Goal: Information Seeking & Learning: Learn about a topic

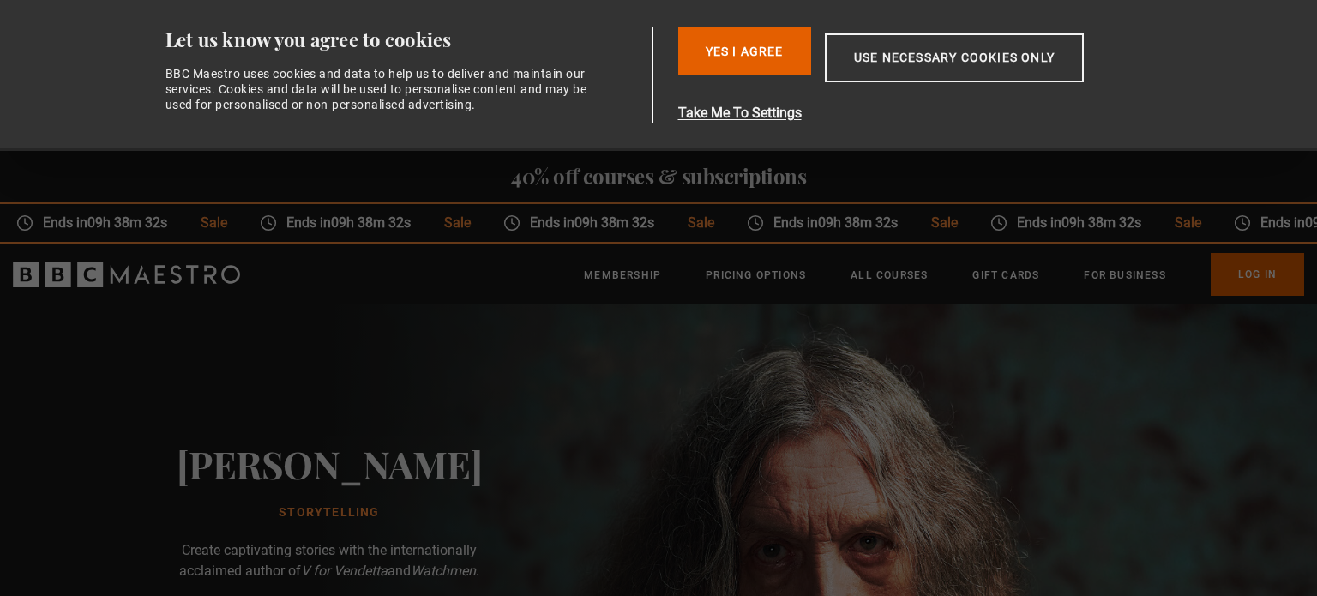
scroll to position [0, 135]
click at [768, 57] on button "Yes I Agree" at bounding box center [744, 51] width 133 height 48
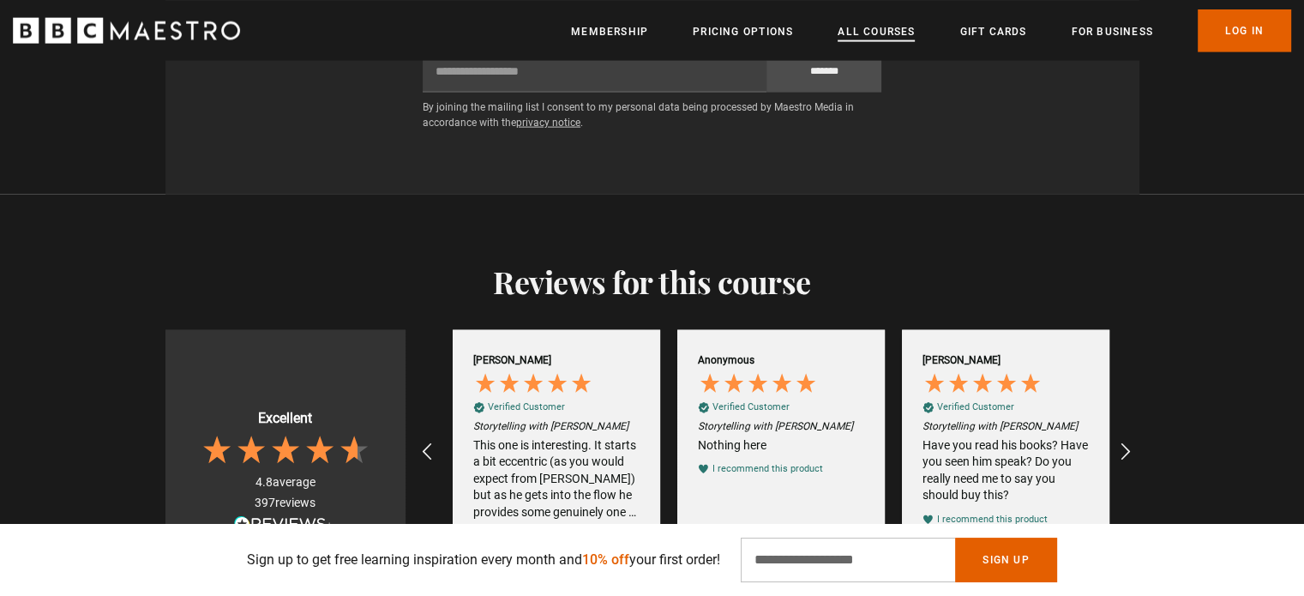
scroll to position [0, 2020]
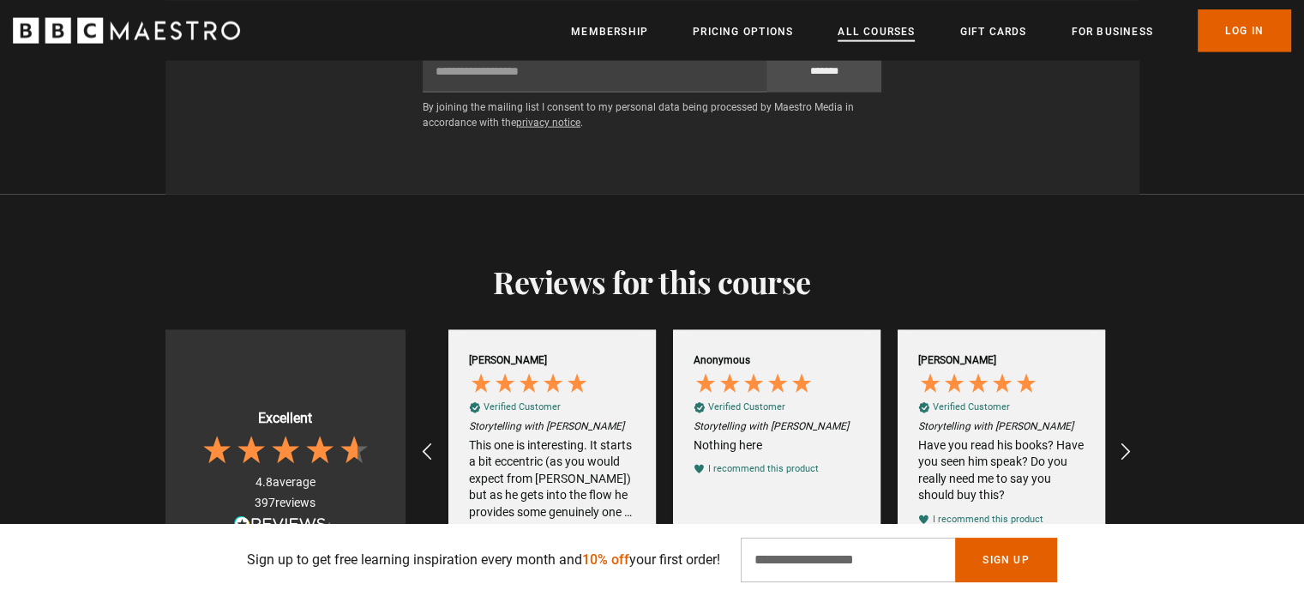
click at [868, 25] on link "All Courses" at bounding box center [875, 30] width 77 height 17
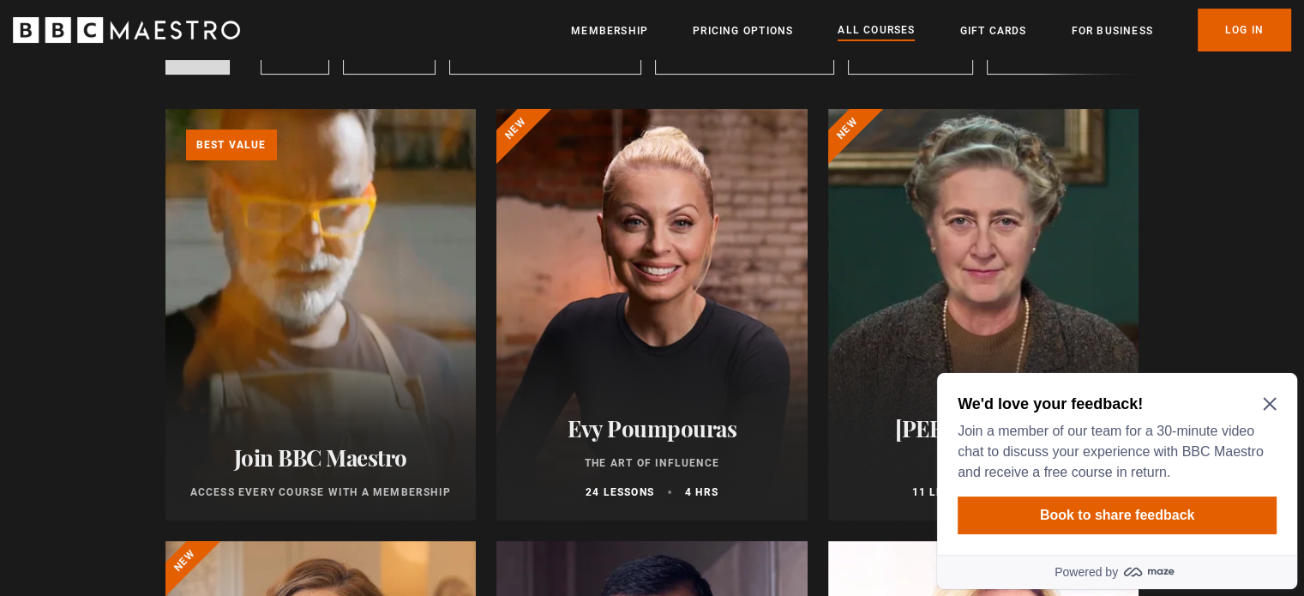
click at [1265, 406] on icon "Close Maze Prompt" at bounding box center [1270, 404] width 14 height 14
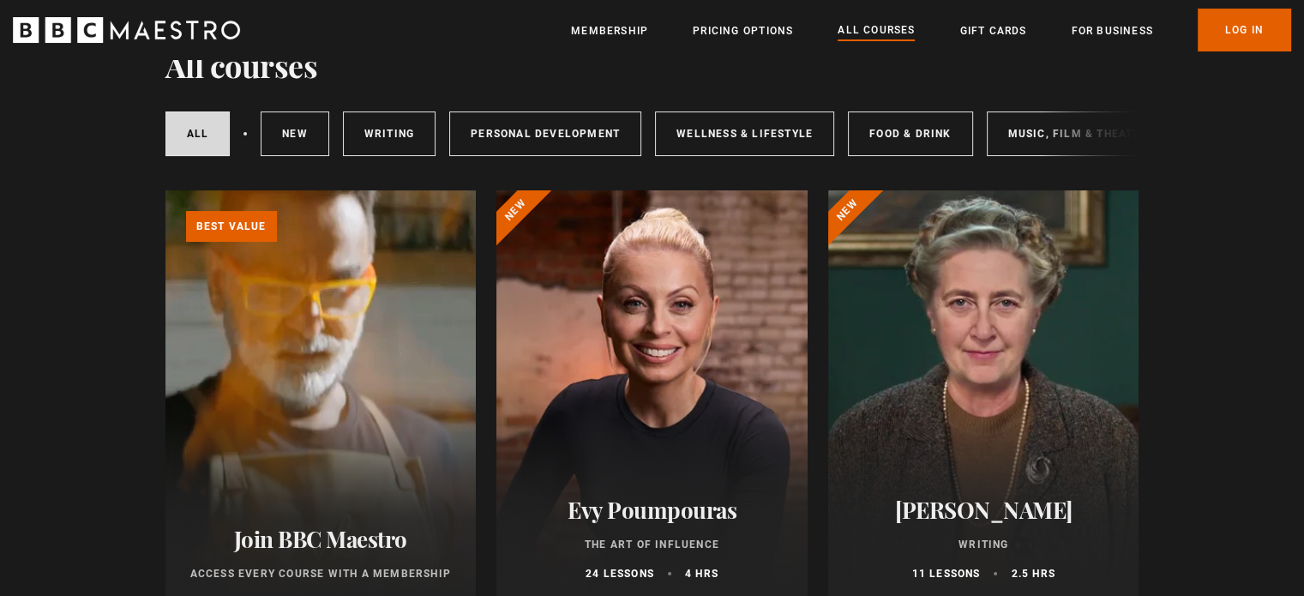
scroll to position [86, 0]
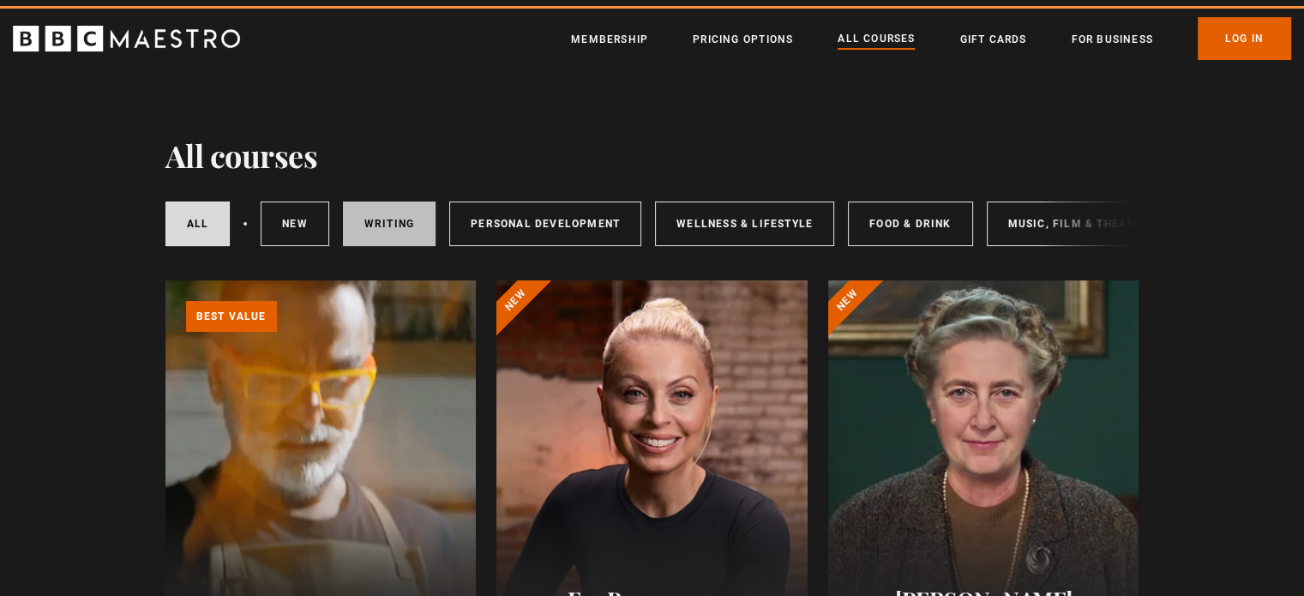
click at [388, 234] on link "Writing" at bounding box center [389, 223] width 93 height 45
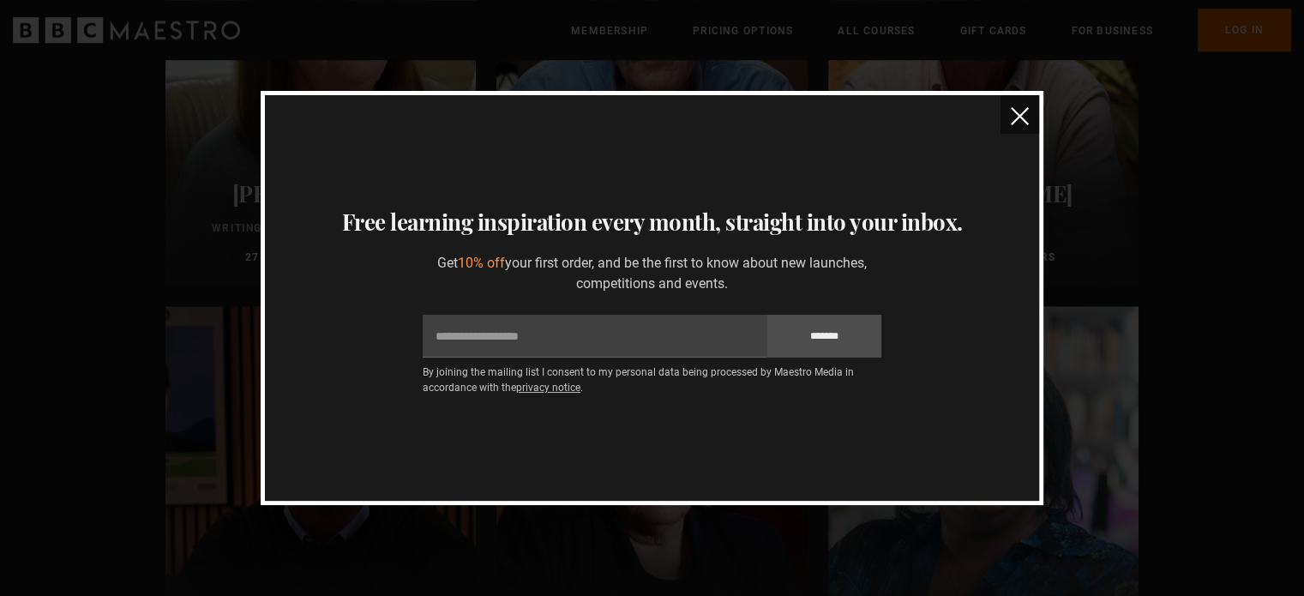
scroll to position [1286, 0]
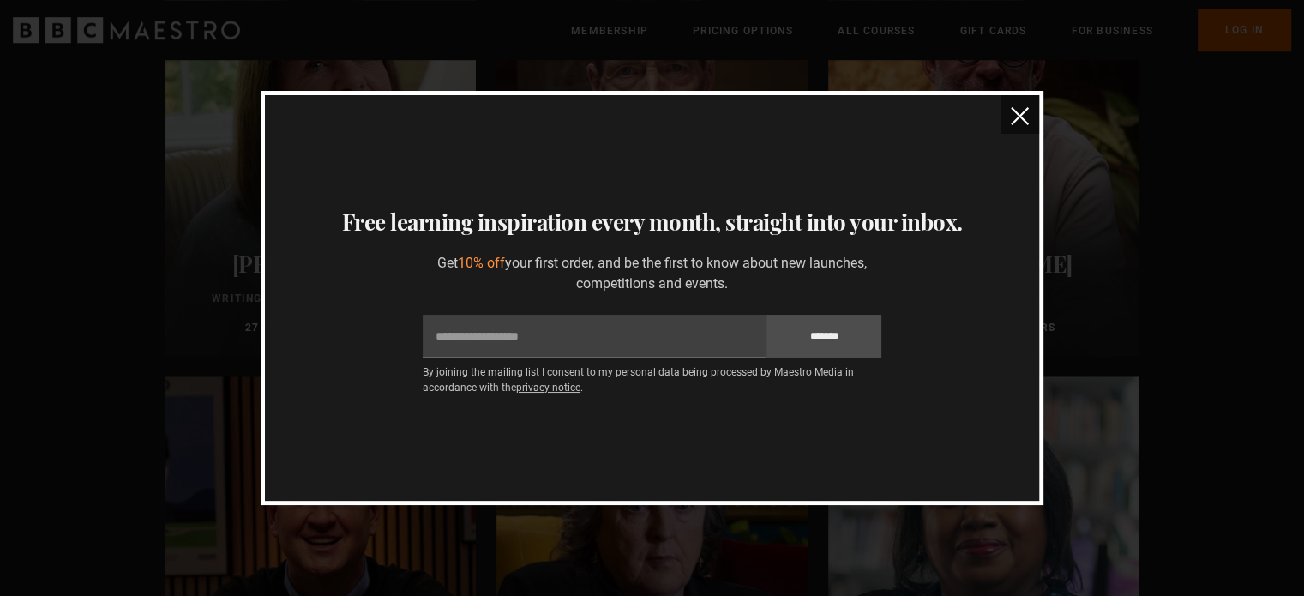
click at [1021, 128] on button "close" at bounding box center [1019, 114] width 39 height 39
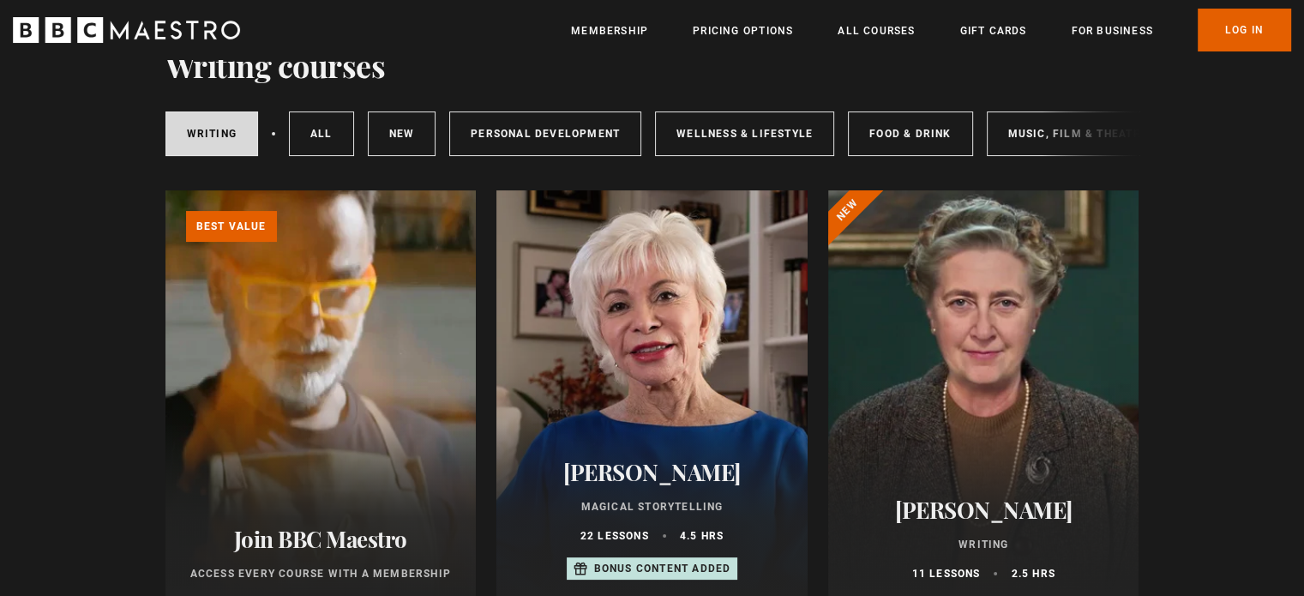
scroll to position [171, 0]
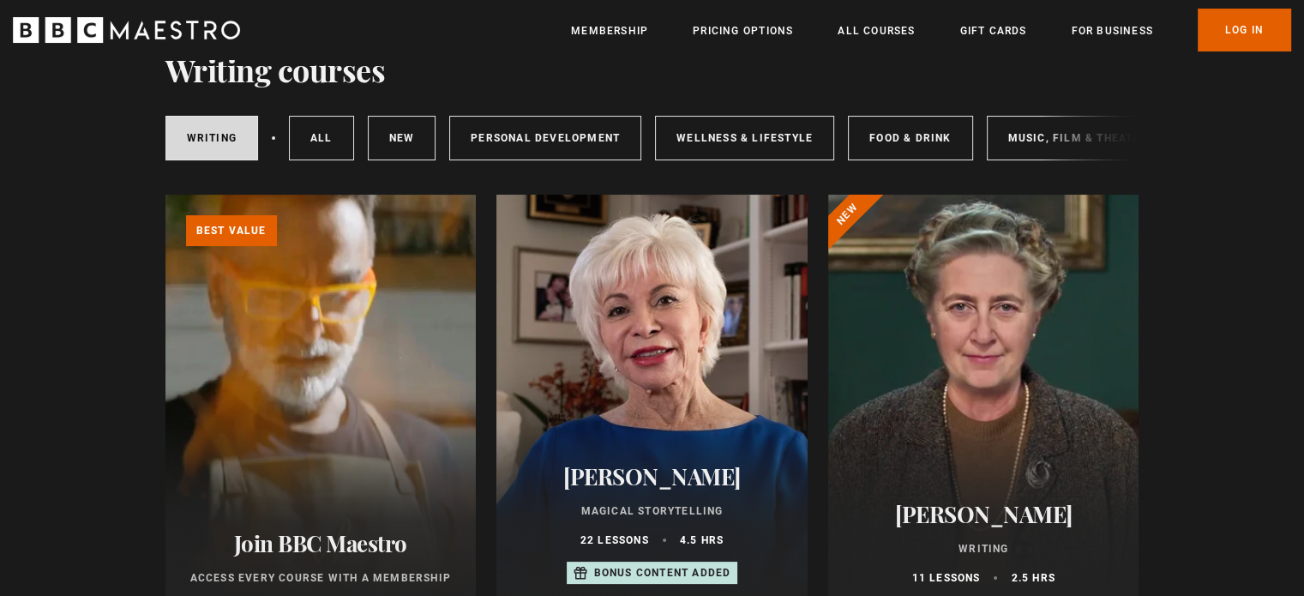
click at [1089, 136] on div "Writing All courses New courses Personal Development Wellness & Lifestyle Food …" at bounding box center [652, 138] width 974 height 58
click at [1064, 135] on div "Writing All courses New courses Personal Development Wellness & Lifestyle Food …" at bounding box center [652, 138] width 974 height 58
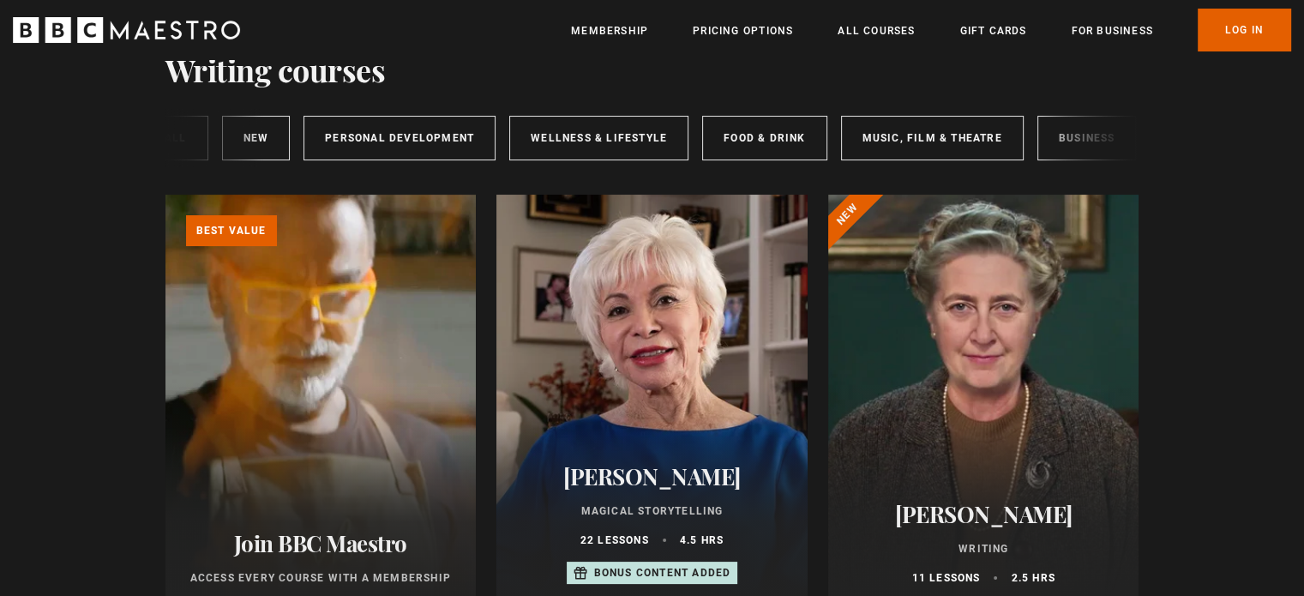
scroll to position [0, 228]
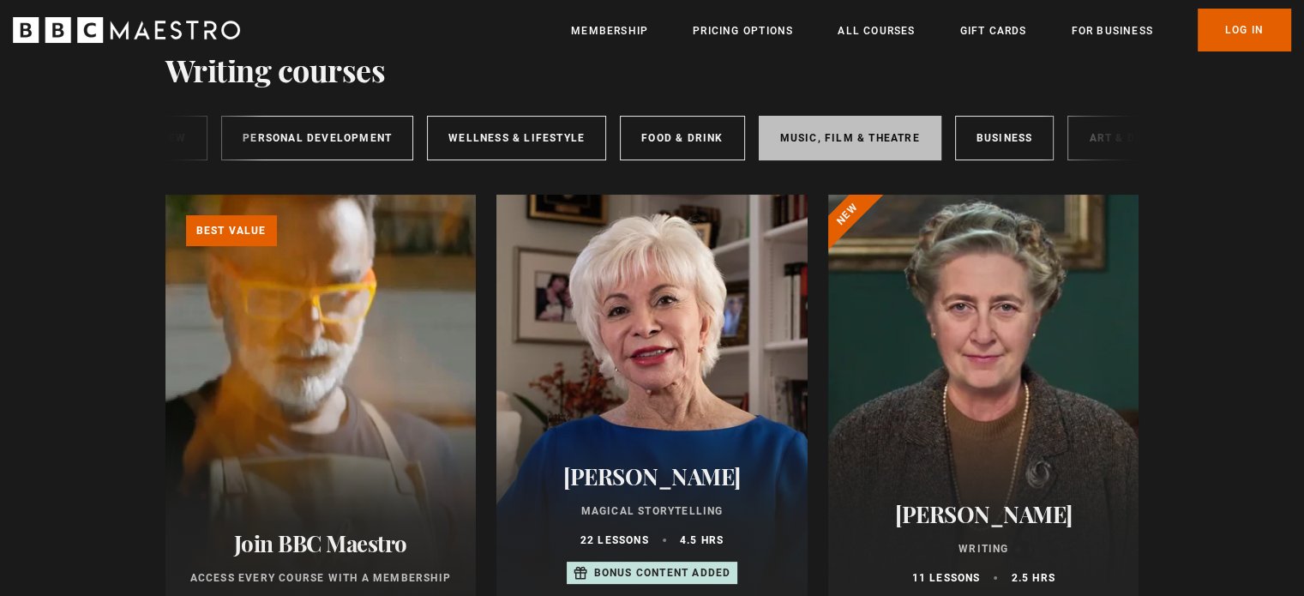
click at [873, 135] on link "Music, Film & Theatre" at bounding box center [850, 138] width 183 height 45
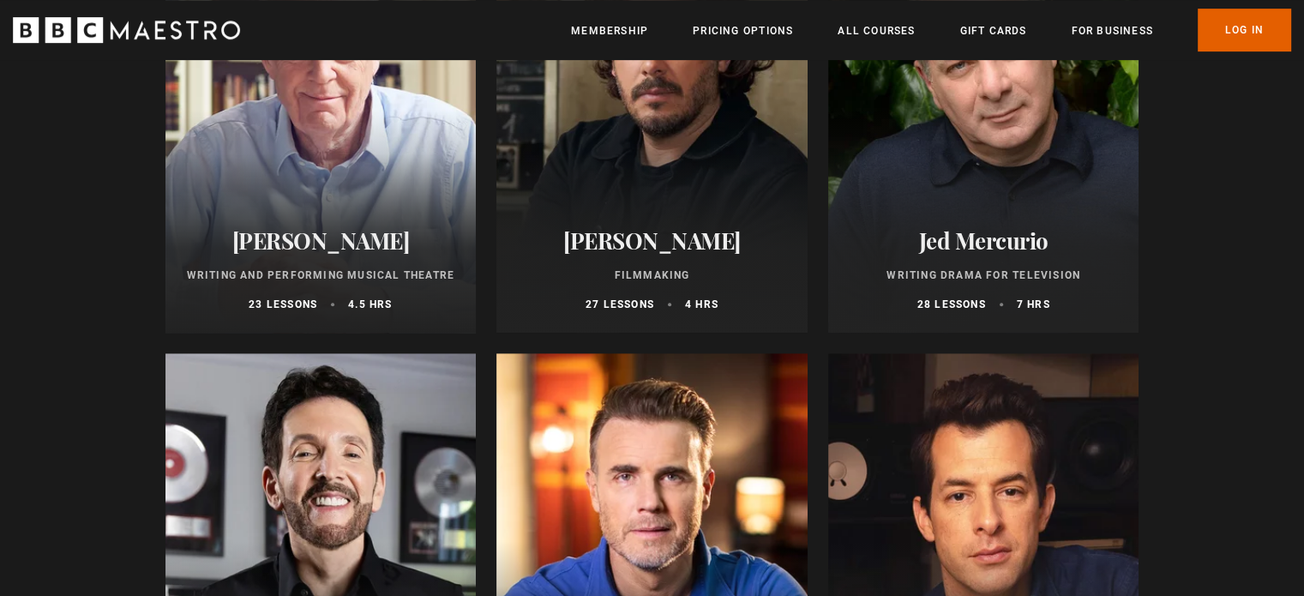
scroll to position [771, 0]
